Goal: Information Seeking & Learning: Learn about a topic

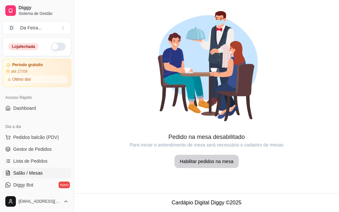
scroll to position [75, 0]
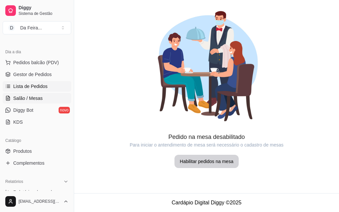
click at [26, 86] on span "Lista de Pedidos" at bounding box center [30, 86] width 34 height 7
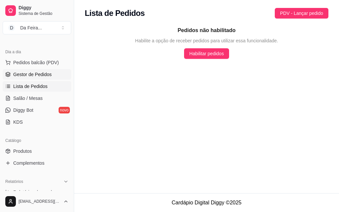
click at [26, 75] on span "Gestor de Pedidos" at bounding box center [32, 74] width 38 height 7
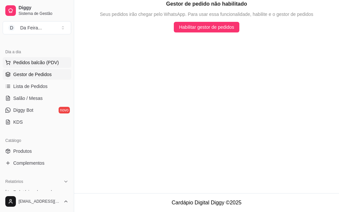
click at [26, 63] on span "Pedidos balcão (PDV)" at bounding box center [36, 62] width 46 height 7
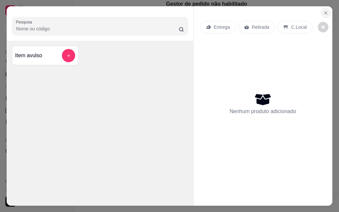
click at [325, 11] on icon "Close" at bounding box center [326, 12] width 5 height 5
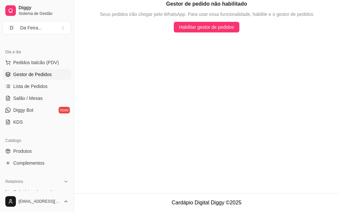
click at [37, 72] on span "Gestor de Pedidos" at bounding box center [32, 74] width 38 height 7
click at [40, 62] on span "Pedidos balcão (PDV)" at bounding box center [36, 62] width 46 height 7
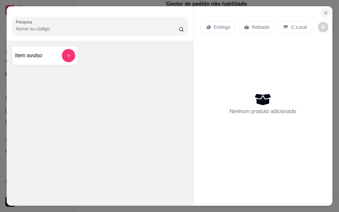
click at [324, 10] on icon "Close" at bounding box center [326, 12] width 5 height 5
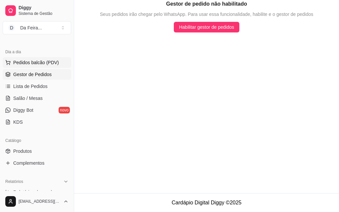
click at [25, 62] on span "Pedidos balcão (PDV)" at bounding box center [36, 62] width 46 height 7
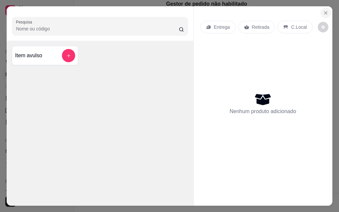
click at [326, 10] on icon "Close" at bounding box center [326, 12] width 5 height 5
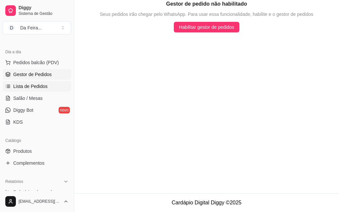
click at [31, 85] on span "Lista de Pedidos" at bounding box center [30, 86] width 34 height 7
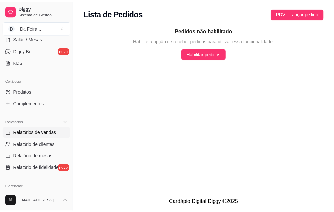
scroll to position [141, 0]
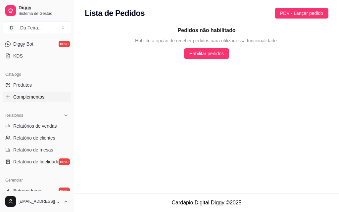
click at [28, 97] on span "Complementos" at bounding box center [28, 97] width 31 height 7
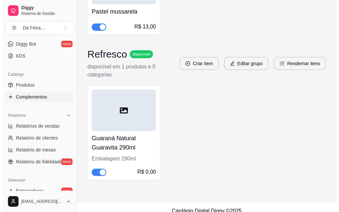
scroll to position [273, 0]
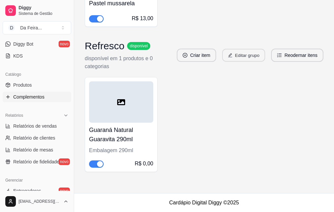
click at [245, 55] on button "Editar grupo" at bounding box center [243, 55] width 43 height 13
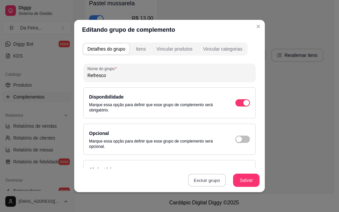
click at [204, 177] on button "Excluir grupo" at bounding box center [207, 180] width 38 height 13
click at [230, 167] on button "Sim" at bounding box center [233, 166] width 20 height 10
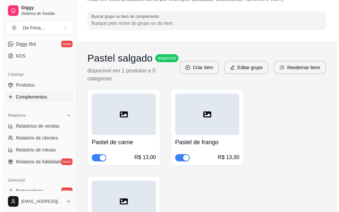
scroll to position [0, 0]
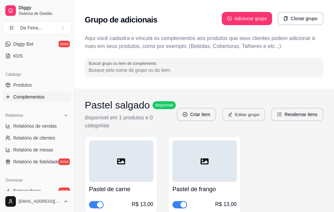
click at [238, 115] on button "Editar grupo" at bounding box center [243, 114] width 43 height 13
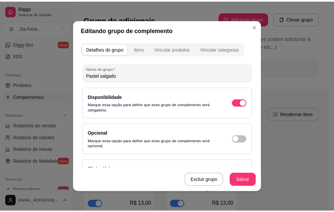
scroll to position [90, 0]
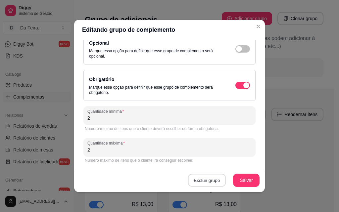
click at [217, 181] on button "Excluir grupo" at bounding box center [207, 180] width 38 height 13
click at [232, 162] on button "Sim" at bounding box center [233, 165] width 20 height 10
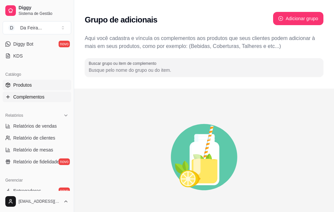
click at [20, 87] on span "Produtos" at bounding box center [22, 85] width 19 height 7
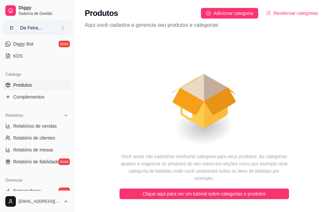
click at [62, 25] on button "D Da Feira ..." at bounding box center [37, 27] width 69 height 13
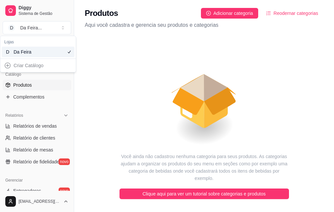
click at [22, 66] on div "Criar Catálogo" at bounding box center [38, 65] width 73 height 11
click at [9, 66] on div "Criar Catálogo" at bounding box center [38, 65] width 73 height 11
click at [26, 66] on div "Criar Catálogo" at bounding box center [38, 65] width 73 height 11
click at [95, 87] on icon "animation" at bounding box center [204, 95] width 239 height 116
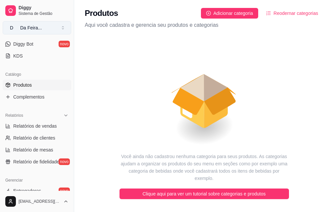
click at [30, 28] on div "Da Feira ..." at bounding box center [31, 28] width 22 height 7
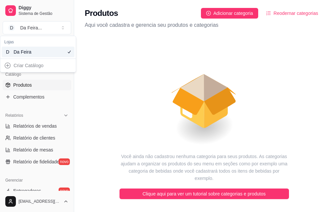
click at [21, 65] on div "Criar Catálogo" at bounding box center [38, 65] width 73 height 11
click at [9, 65] on div "Criar Catálogo" at bounding box center [38, 65] width 73 height 11
drag, startPoint x: 88, startPoint y: 76, endPoint x: 86, endPoint y: 68, distance: 7.6
click at [88, 76] on icon "animation" at bounding box center [204, 95] width 239 height 116
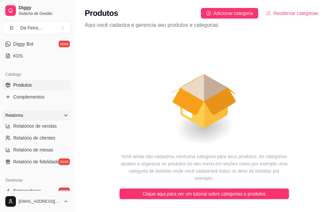
click at [63, 115] on icon at bounding box center [65, 115] width 5 height 5
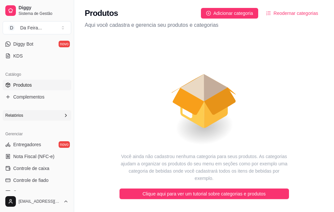
click at [63, 116] on icon at bounding box center [65, 115] width 5 height 5
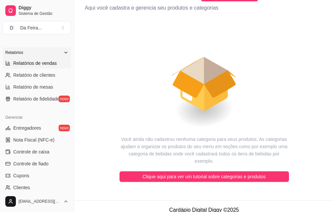
scroll to position [274, 0]
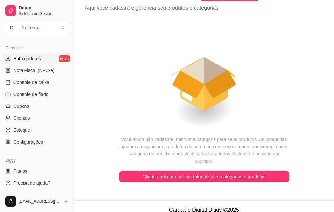
click at [43, 60] on link "Entregadores novo" at bounding box center [37, 58] width 69 height 11
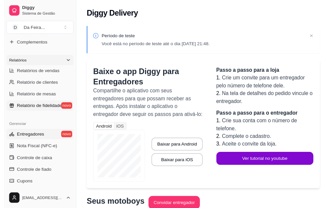
scroll to position [174, 0]
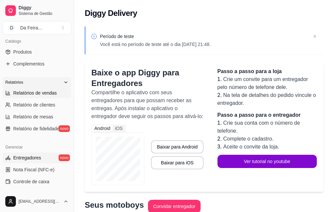
click at [43, 94] on span "Relatórios de vendas" at bounding box center [35, 93] width 44 height 7
select select "ALL"
select select "0"
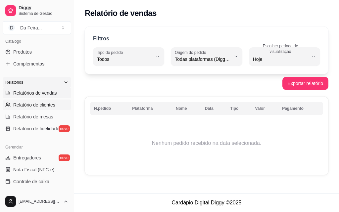
click at [37, 105] on span "Relatório de clientes" at bounding box center [34, 105] width 42 height 7
select select "30"
select select "HIGHEST_TOTAL_SPENT_WITH_ORDERS"
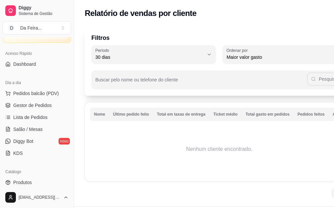
scroll to position [42, 0]
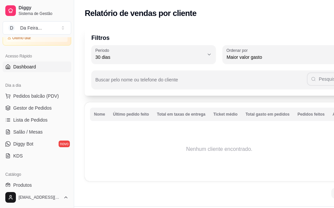
click at [29, 65] on span "Dashboard" at bounding box center [24, 66] width 23 height 7
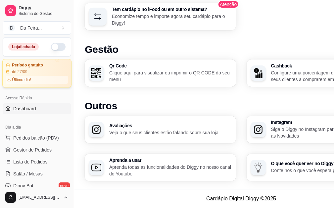
click at [28, 82] on article "Último dia!" at bounding box center [21, 79] width 19 height 5
